Goal: Task Accomplishment & Management: Manage account settings

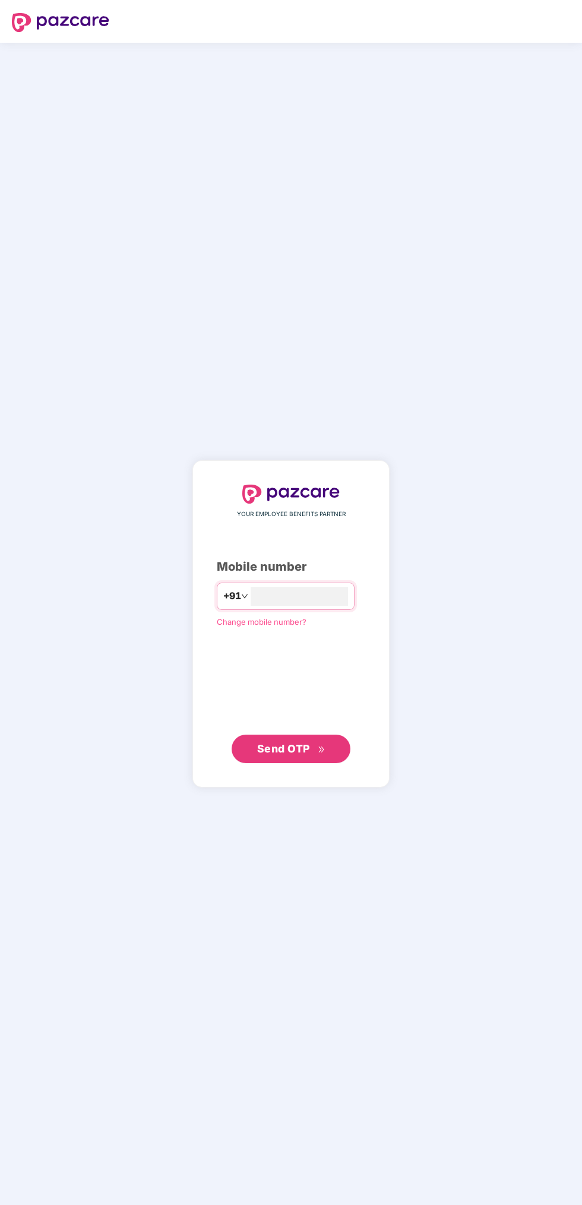
click at [305, 601] on input "number" at bounding box center [299, 596] width 97 height 19
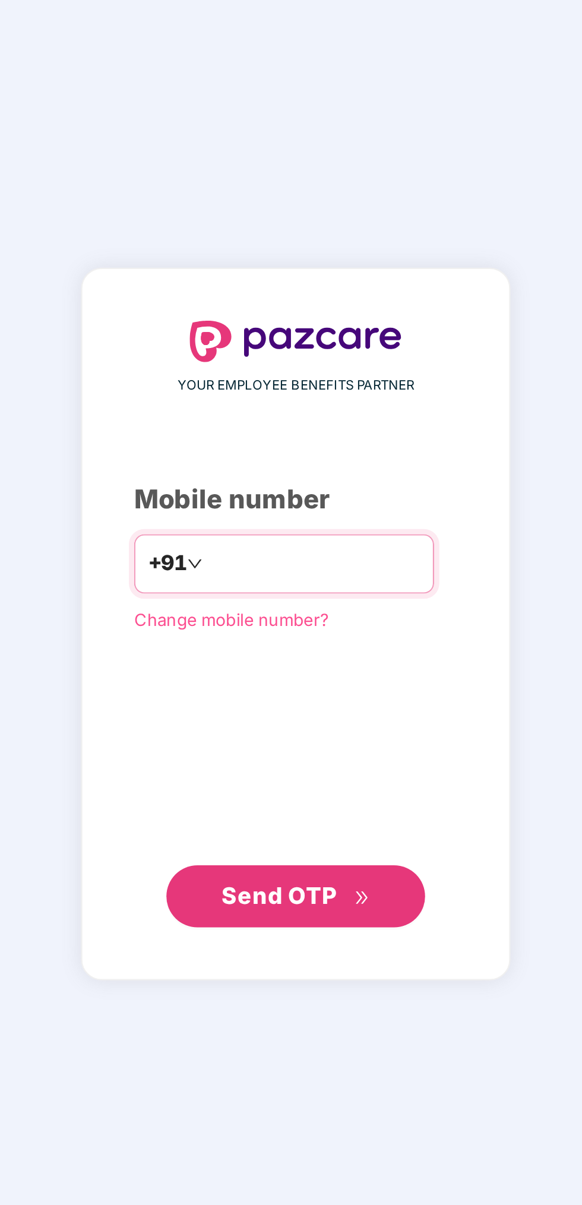
type input "**********"
click at [297, 745] on span "Send OTP" at bounding box center [283, 748] width 53 height 12
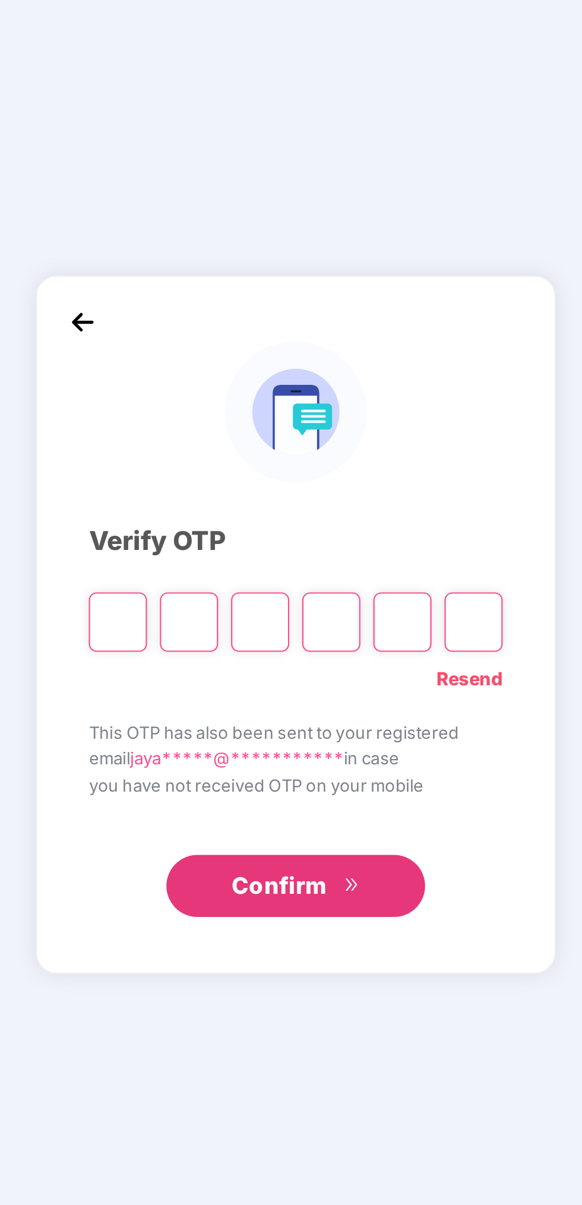
scroll to position [4, 0]
type input "*"
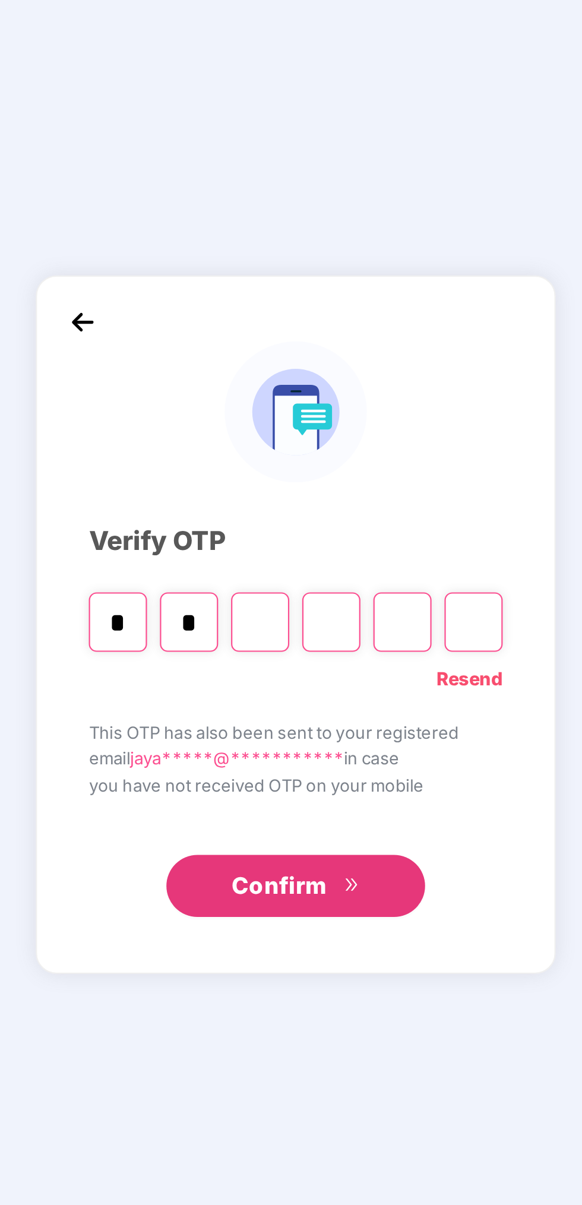
type input "*"
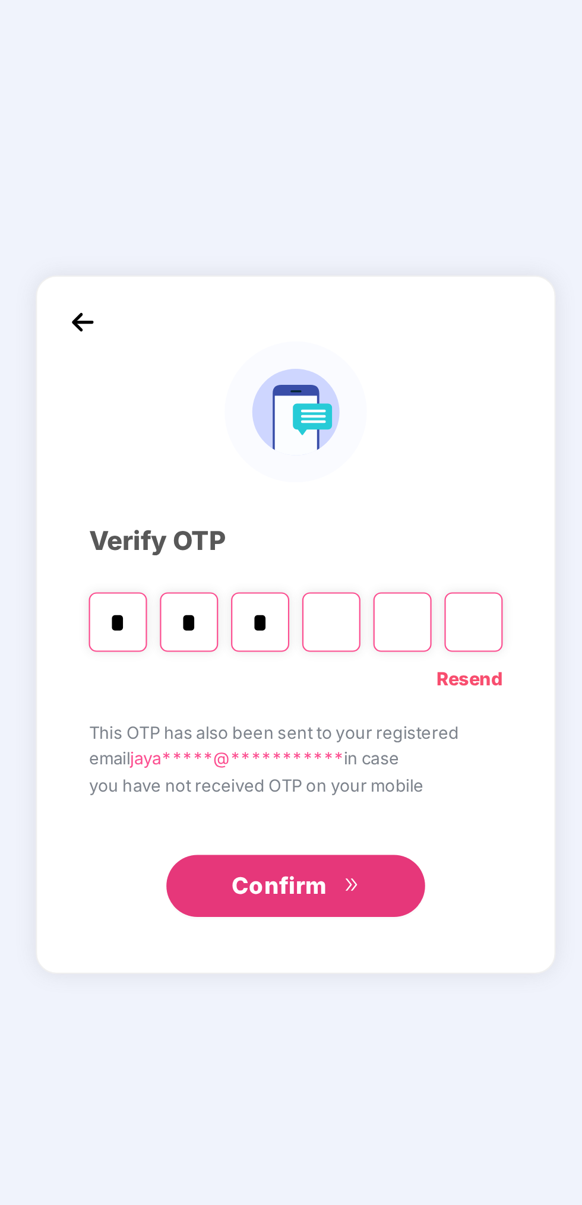
type input "*"
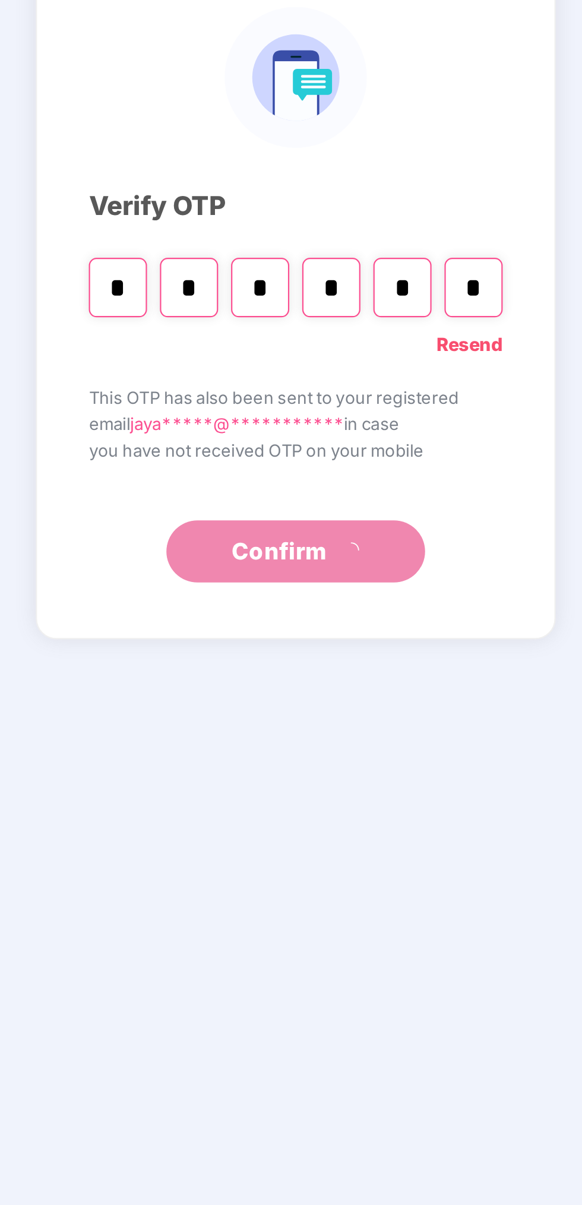
type input "*"
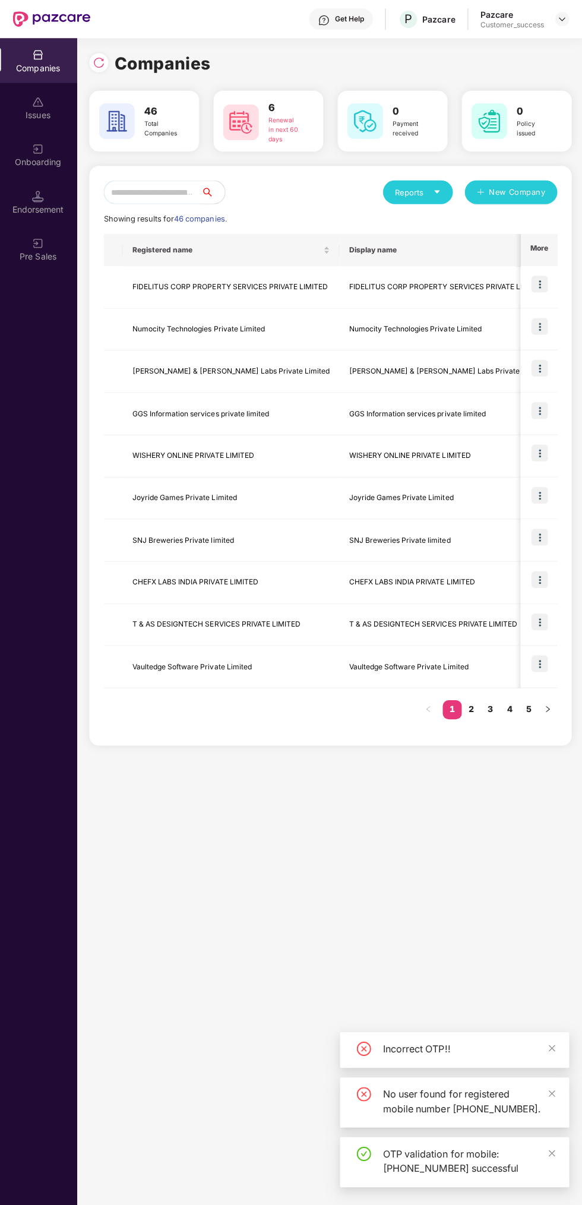
click at [161, 192] on input "text" at bounding box center [152, 191] width 97 height 24
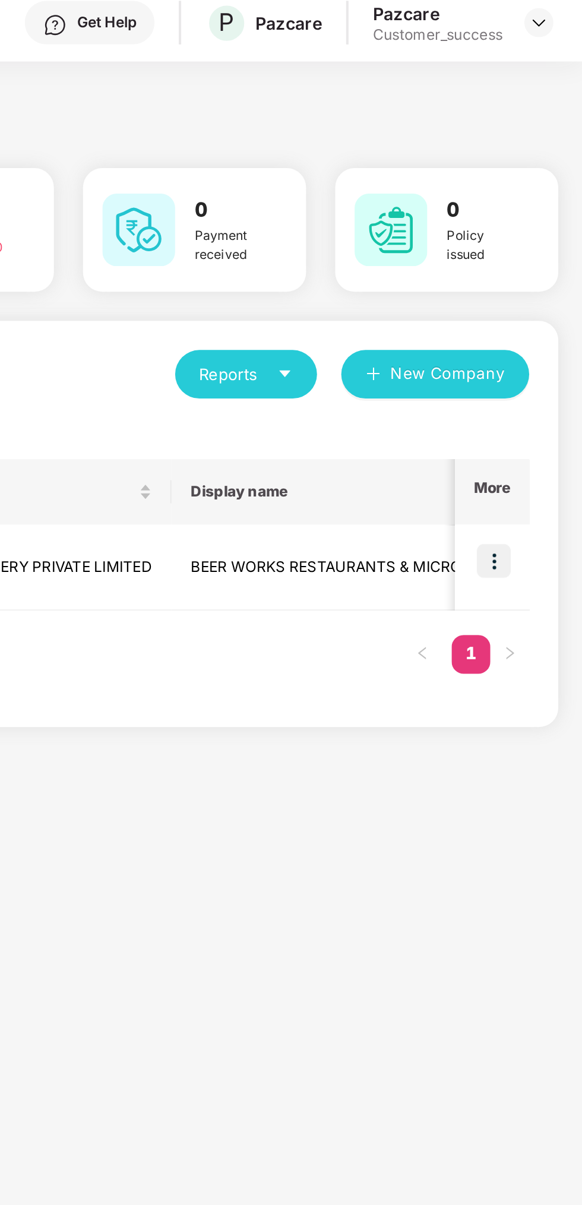
type input "****"
click at [533, 282] on img at bounding box center [538, 282] width 17 height 17
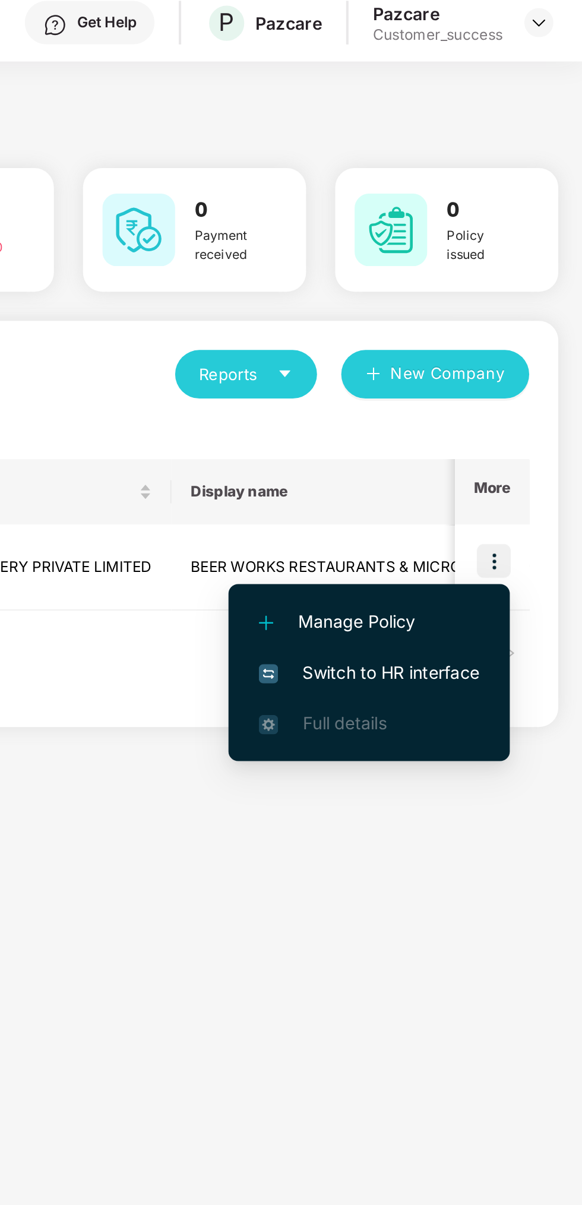
click at [502, 336] on span "Switch to HR interface" at bounding box center [477, 337] width 108 height 13
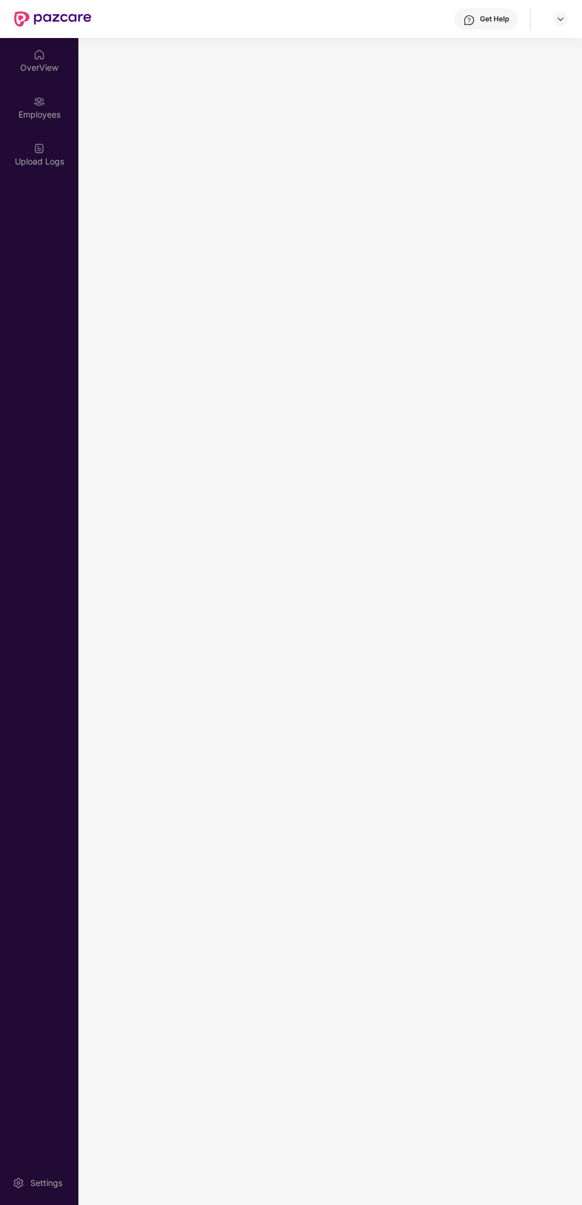
click at [560, 20] on img at bounding box center [560, 18] width 9 height 9
click at [521, 45] on div "Switch to partner view" at bounding box center [504, 47] width 154 height 23
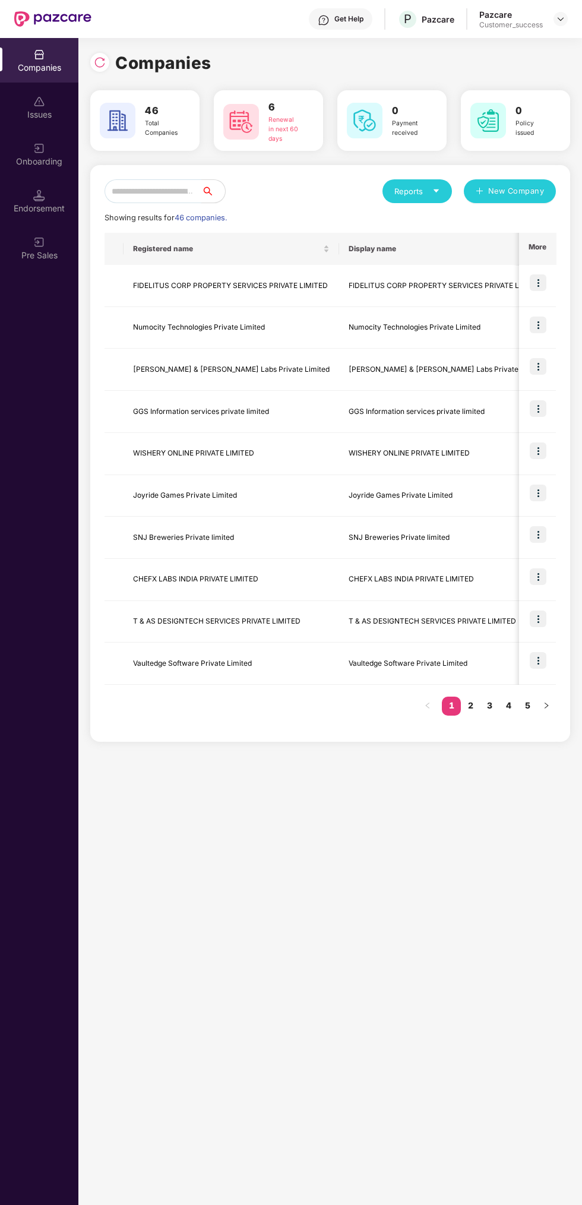
click at [201, 190] on input "text" at bounding box center [152, 191] width 97 height 24
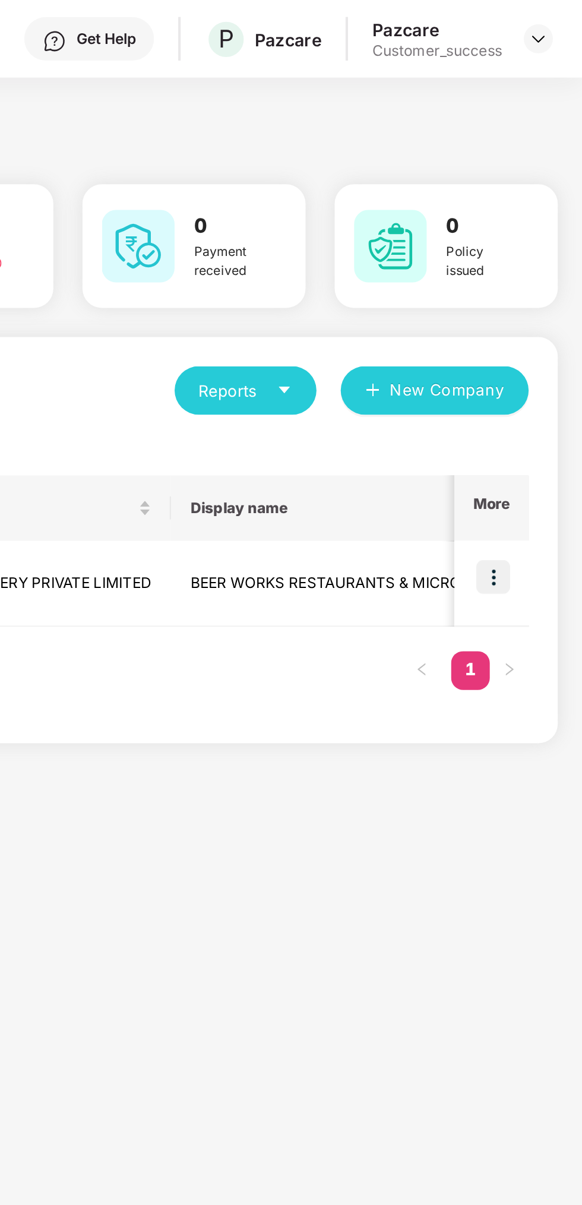
type input "***"
click at [537, 284] on img at bounding box center [538, 282] width 17 height 17
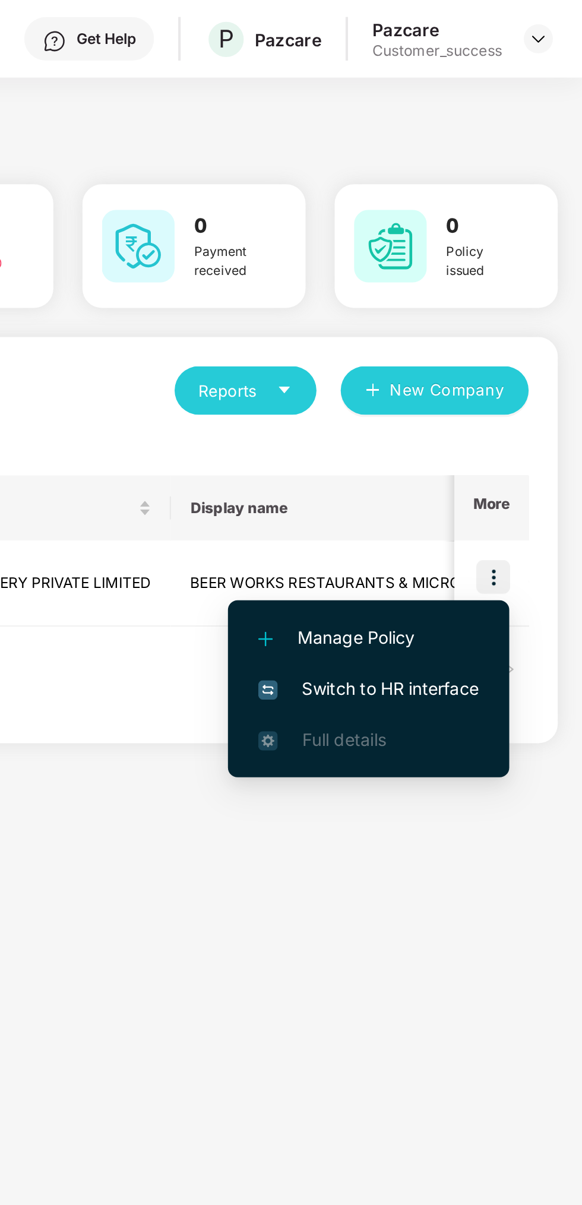
click at [506, 338] on span "Switch to HR interface" at bounding box center [477, 337] width 108 height 13
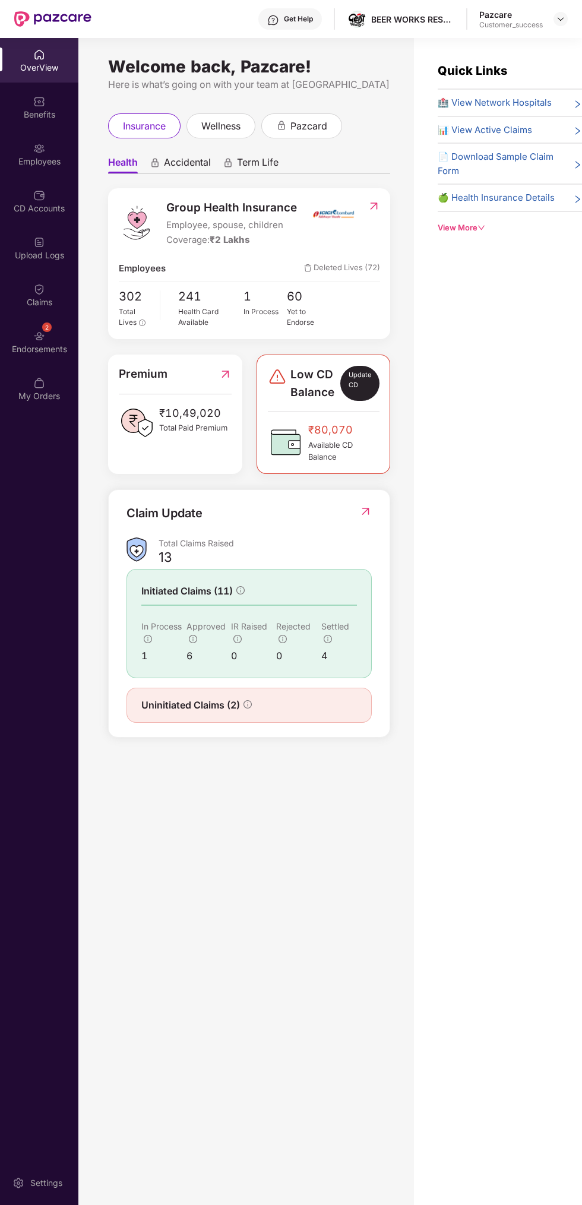
click at [45, 116] on div "Benefits" at bounding box center [39, 115] width 78 height 12
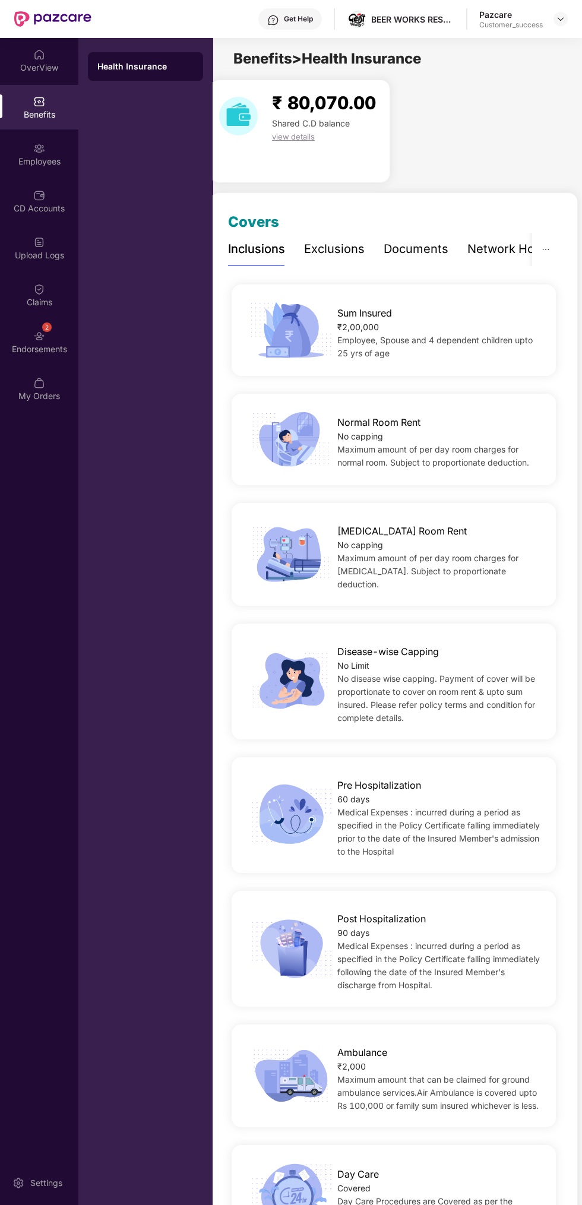
scroll to position [0, 2]
click at [405, 256] on div "Documents" at bounding box center [414, 249] width 65 height 18
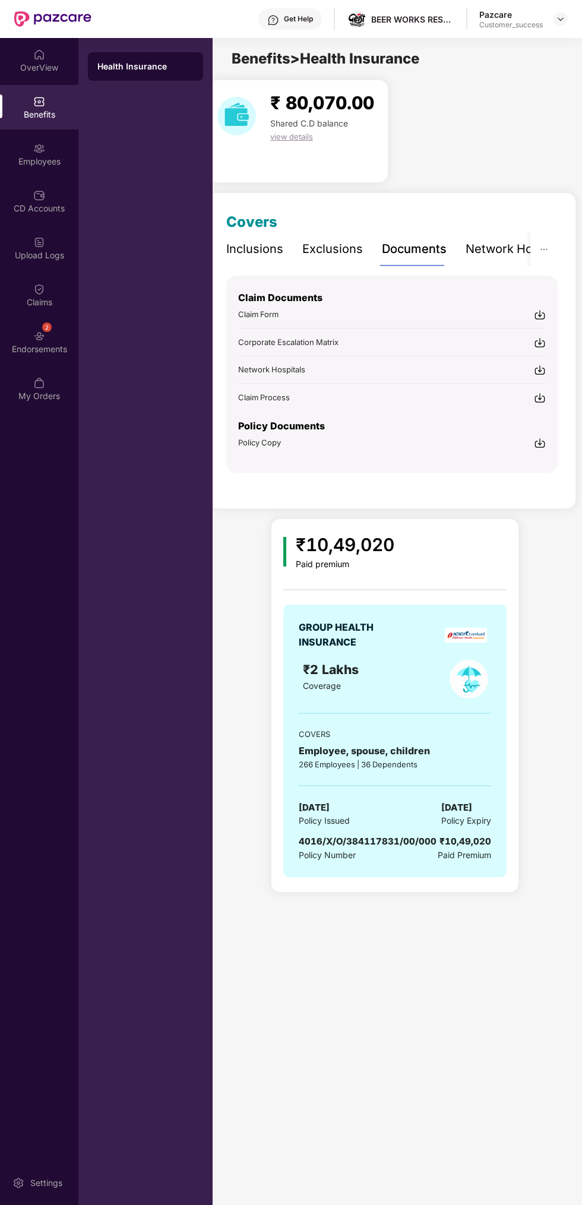
click at [545, 442] on img at bounding box center [540, 443] width 12 height 12
click at [540, 442] on img at bounding box center [540, 443] width 12 height 12
